Goal: Task Accomplishment & Management: Use online tool/utility

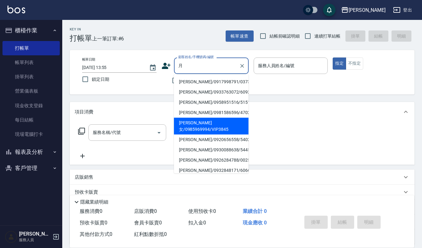
click at [205, 121] on li "[PERSON_NAME]女/0985969994/VIP3845" at bounding box center [211, 126] width 75 height 17
type input "[PERSON_NAME]女/0985969994/VIP3845"
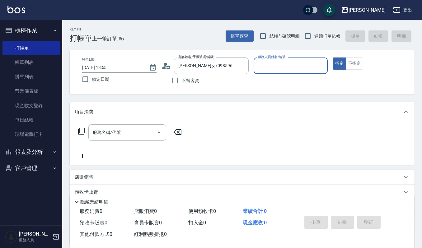
type input "[PERSON_NAME]-4"
click at [126, 131] on input "服務名稱/代號" at bounding box center [122, 132] width 63 height 11
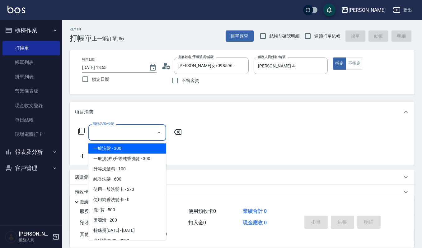
click at [126, 147] on span "一般洗髮 - 300" at bounding box center [127, 148] width 78 height 10
type input "一般洗髮(101)"
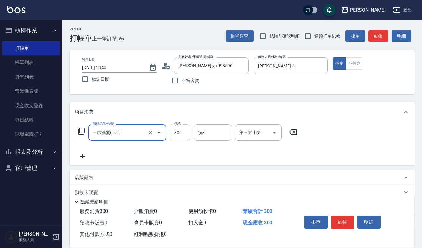
click at [182, 132] on input "300" at bounding box center [180, 132] width 20 height 17
type input "270"
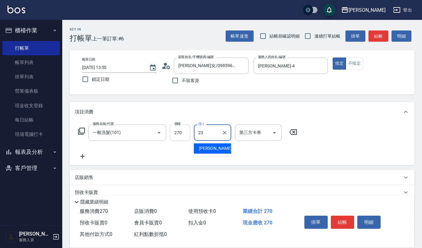
type input "[PERSON_NAME]-23"
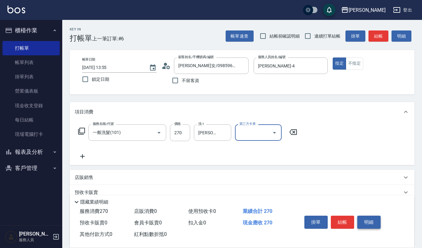
click at [370, 218] on button "明細" at bounding box center [368, 222] width 23 height 13
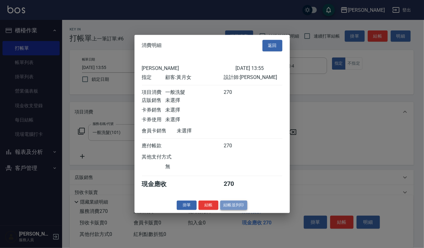
click at [240, 207] on button "結帳並列印" at bounding box center [233, 206] width 27 height 10
